Goal: Information Seeking & Learning: Find specific fact

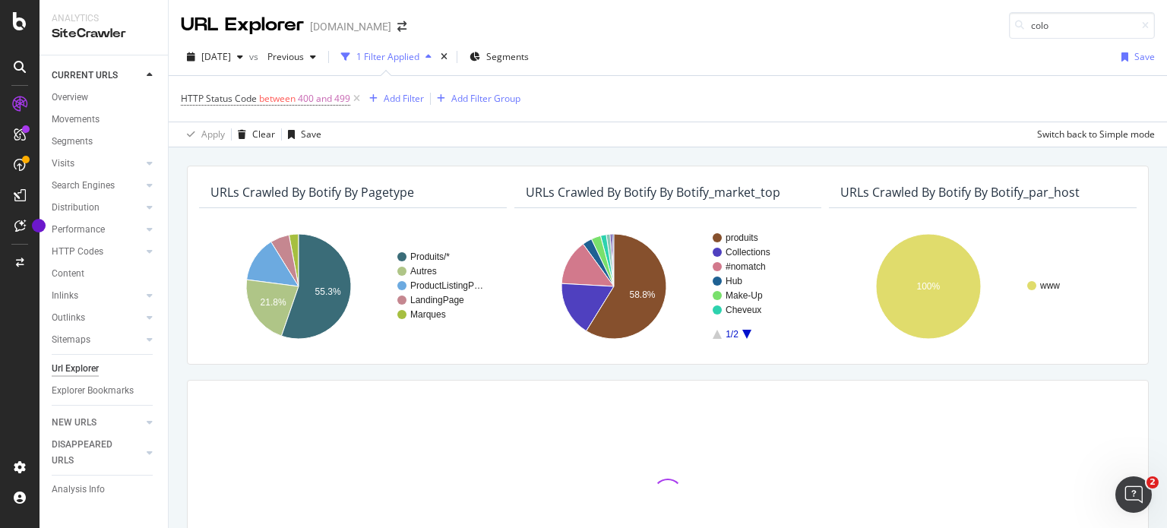
type input "colo"
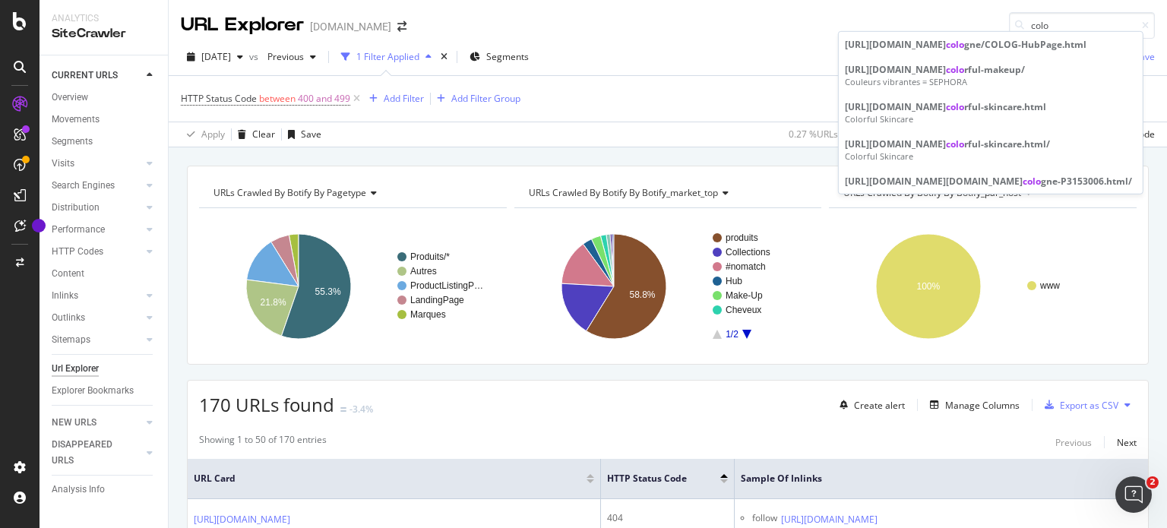
scroll to position [27686, 0]
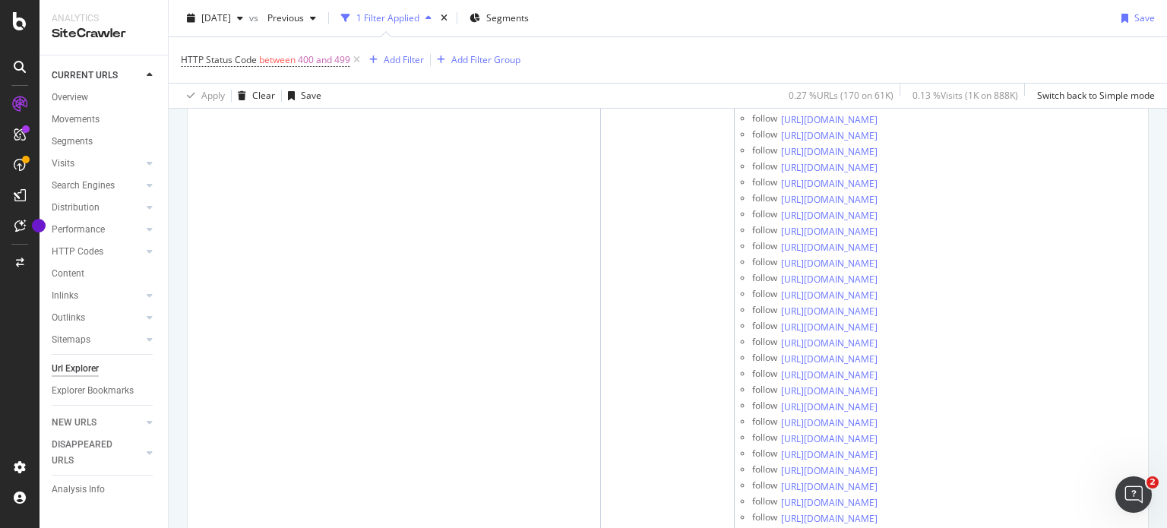
drag, startPoint x: 741, startPoint y: 261, endPoint x: 1024, endPoint y: 288, distance: 283.8
copy div "follow [URL][DOMAIN_NAME]"
